Goal: Navigation & Orientation: Find specific page/section

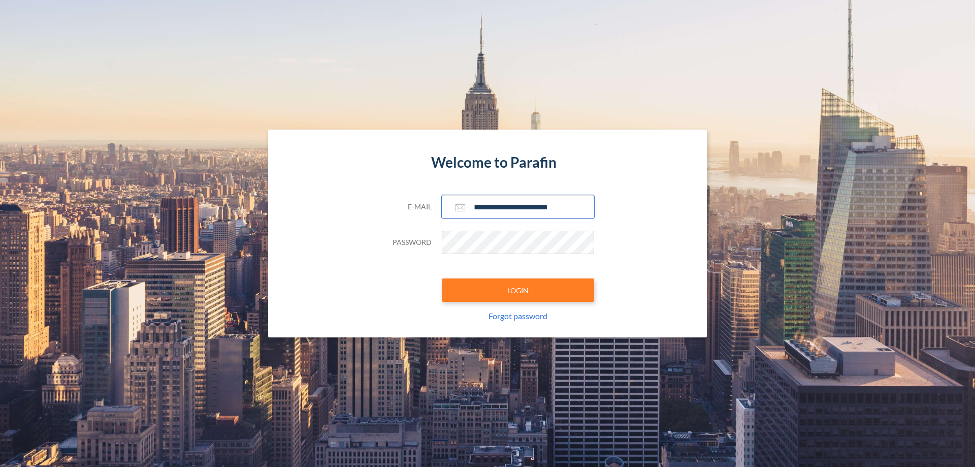
type input "**********"
click at [518, 290] on button "LOGIN" at bounding box center [518, 289] width 152 height 23
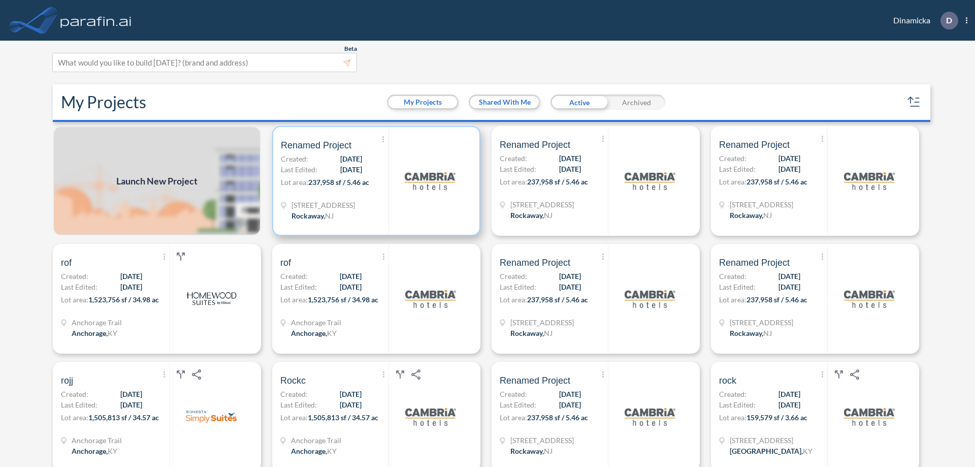
scroll to position [3, 0]
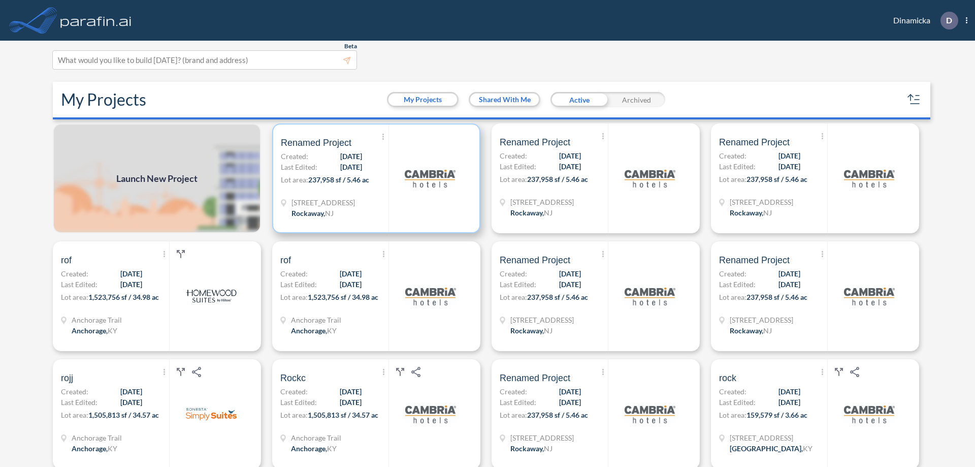
click at [374, 178] on p "Lot area: 237,958 sf / 5.46 ac" at bounding box center [335, 181] width 108 height 15
